Goal: Task Accomplishment & Management: Manage account settings

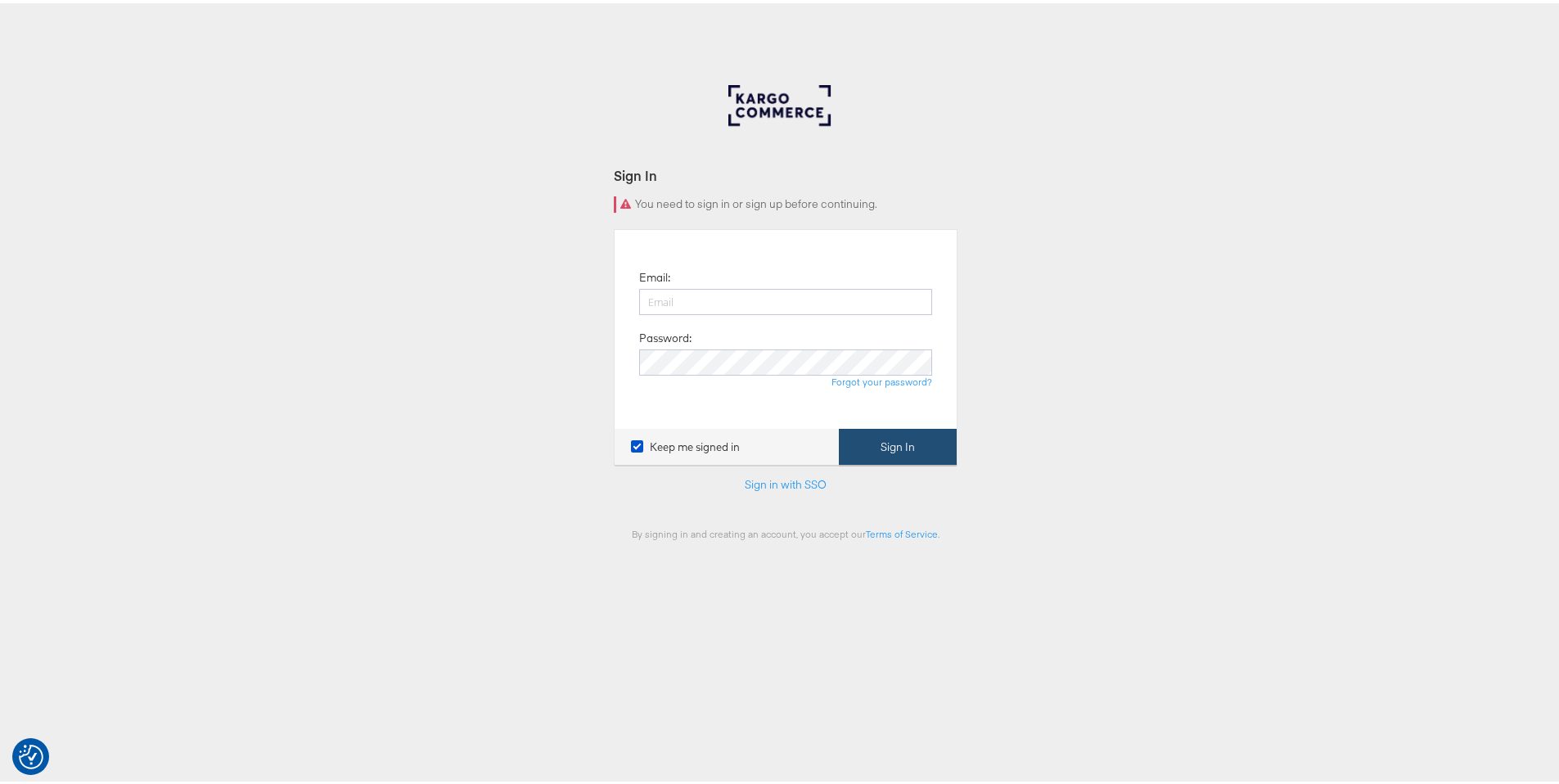
type input "[PERSON_NAME][EMAIL_ADDRESS][PERSON_NAME][DOMAIN_NAME]"
click at [868, 431] on button "Sign In" at bounding box center [898, 443] width 118 height 37
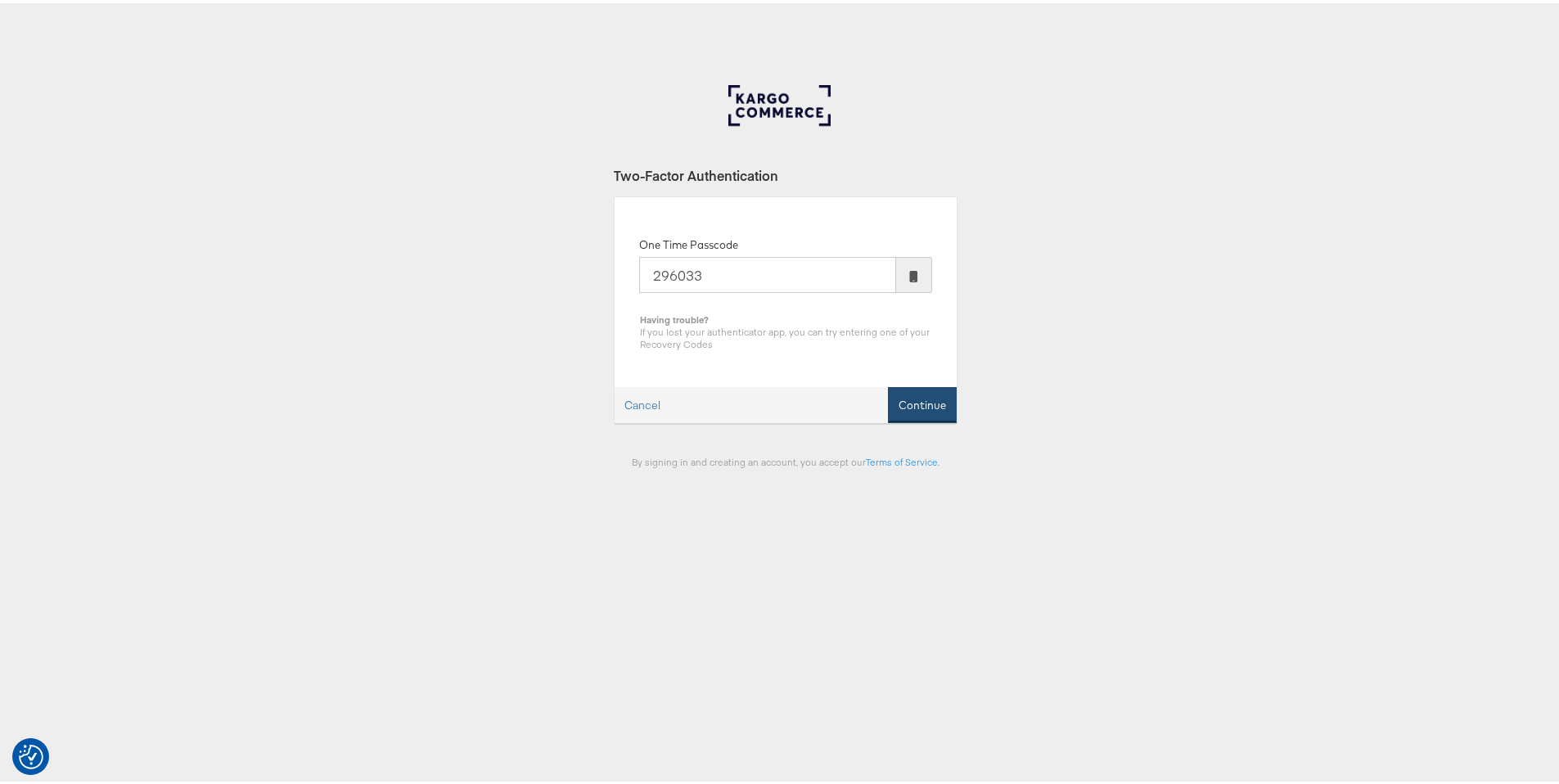
type input "296033"
click at [912, 405] on button "Continue" at bounding box center [923, 402] width 69 height 37
